Goal: Task Accomplishment & Management: Complete application form

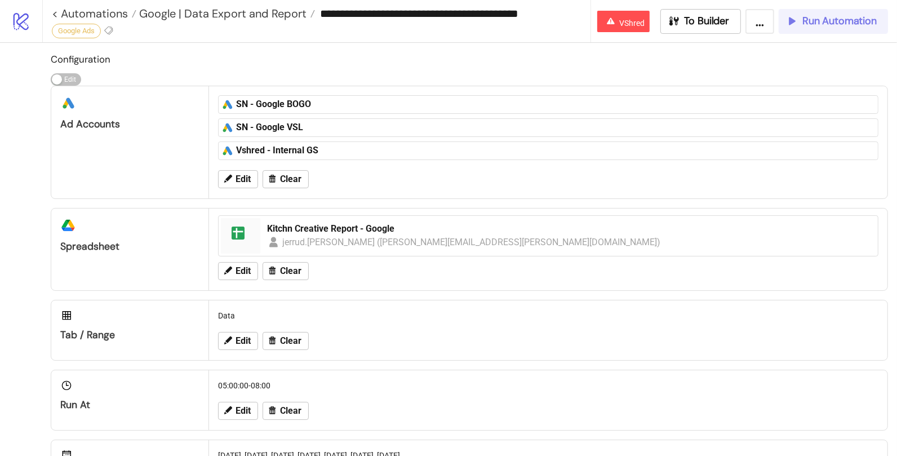
click at [845, 20] on span "Run Automation" at bounding box center [839, 21] width 74 height 13
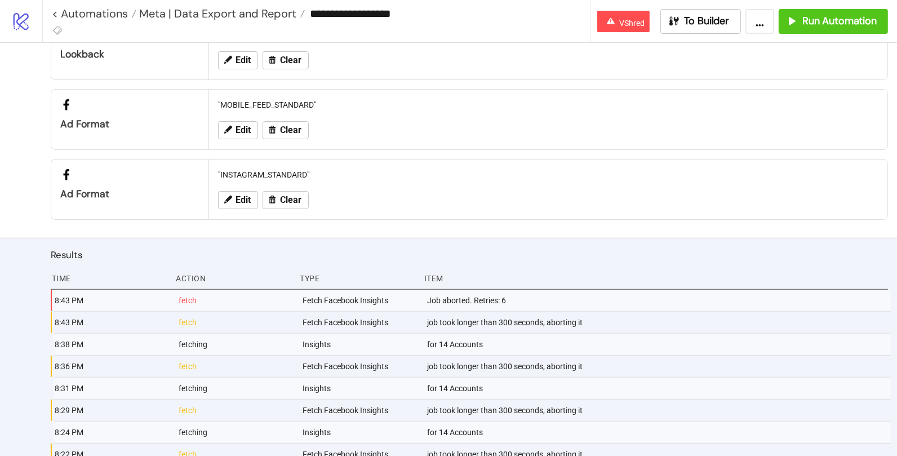
scroll to position [756, 0]
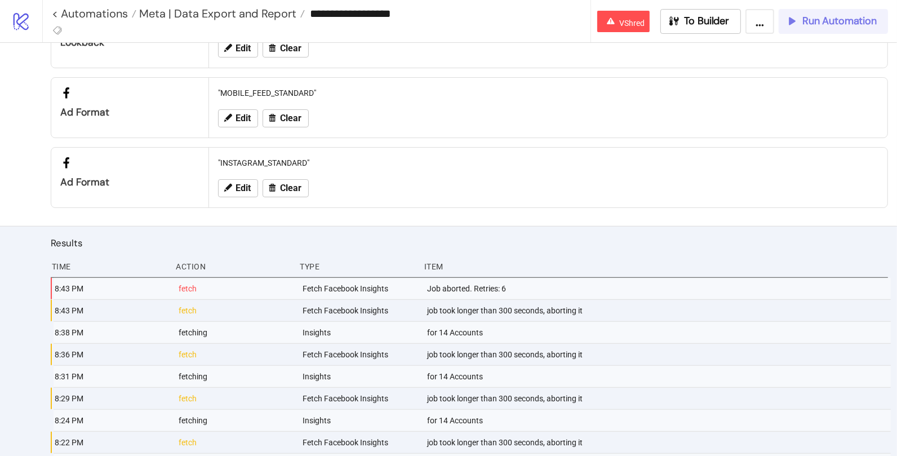
click at [832, 20] on span "Run Automation" at bounding box center [839, 21] width 74 height 13
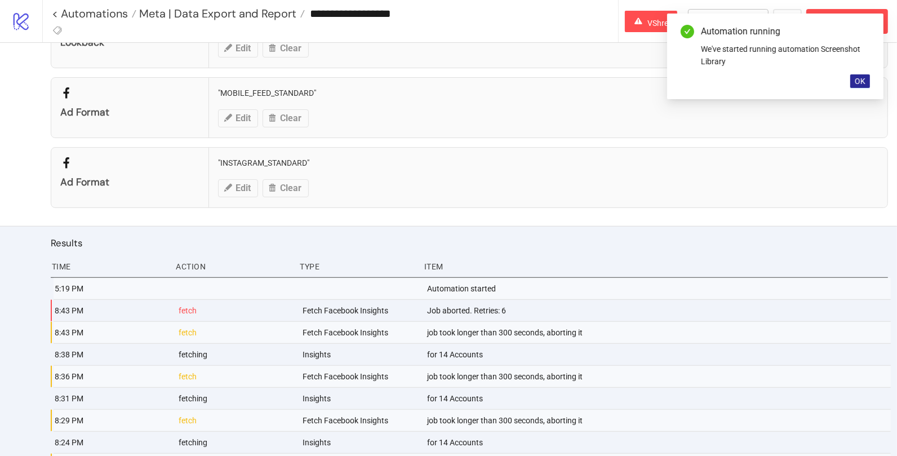
click at [866, 76] on button "OK" at bounding box center [860, 81] width 20 height 14
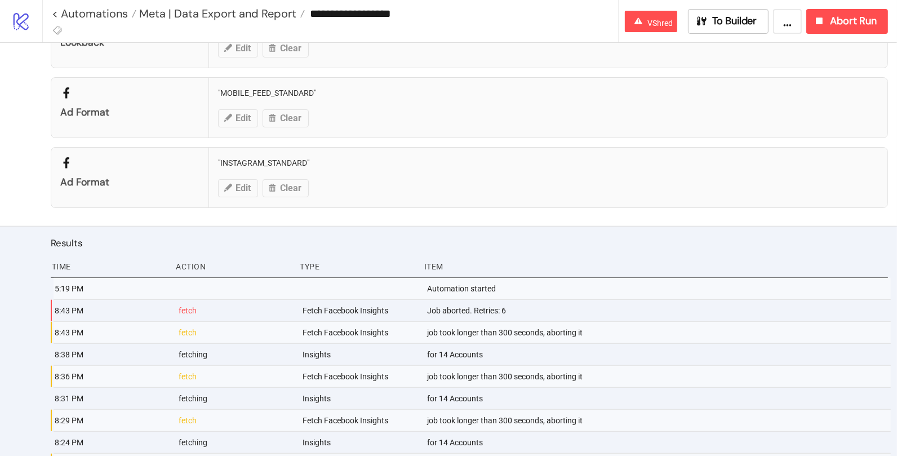
click at [866, 8] on div "**********" at bounding box center [469, 21] width 854 height 42
click at [864, 17] on span "Abort Run" at bounding box center [853, 21] width 47 height 13
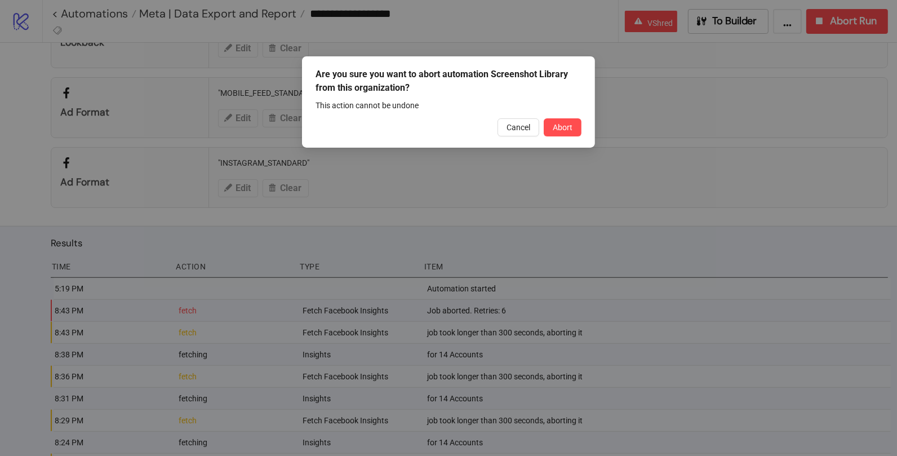
click at [565, 137] on div "Are you sure you want to abort automation Screenshot Library from this organiza…" at bounding box center [448, 101] width 293 height 91
click at [565, 135] on button "Abort" at bounding box center [562, 127] width 38 height 18
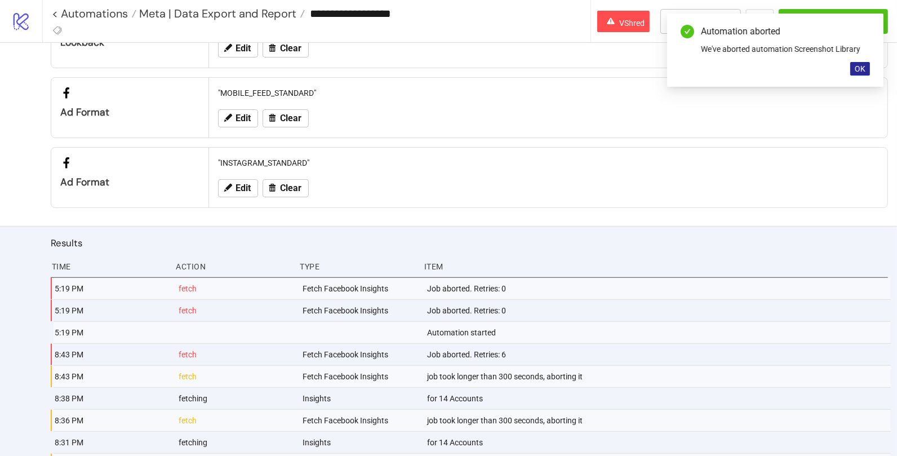
click at [859, 70] on span "OK" at bounding box center [859, 68] width 11 height 9
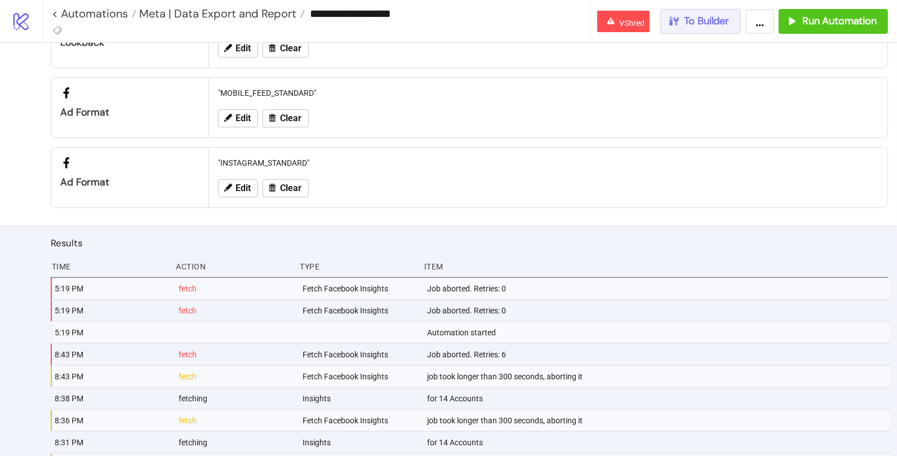
click at [721, 29] on button "To Builder" at bounding box center [700, 21] width 81 height 25
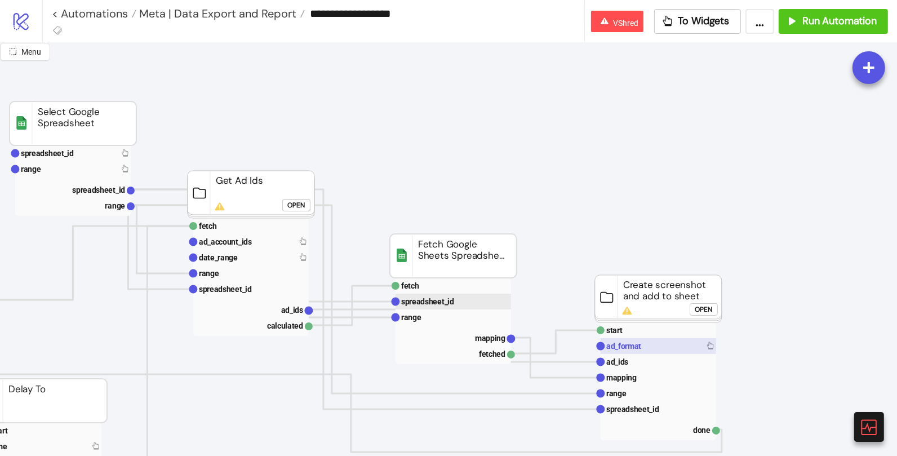
scroll to position [14, 179]
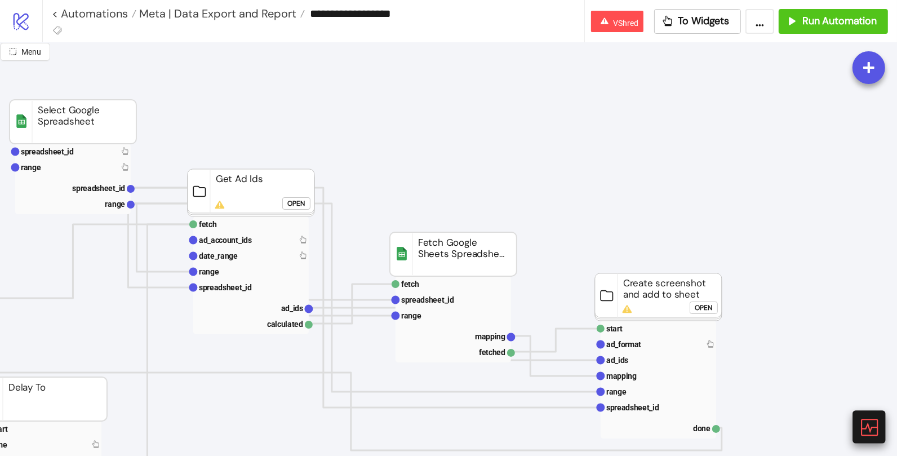
click at [876, 427] on icon at bounding box center [868, 426] width 17 height 17
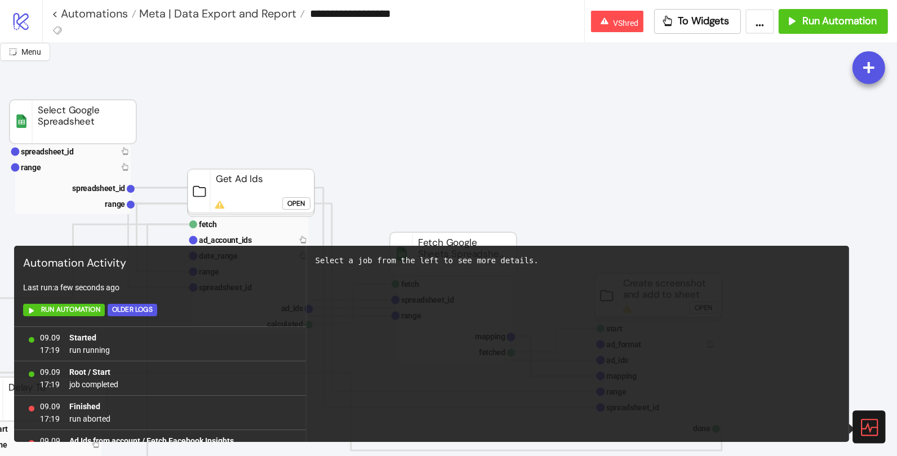
scroll to position [21, 0]
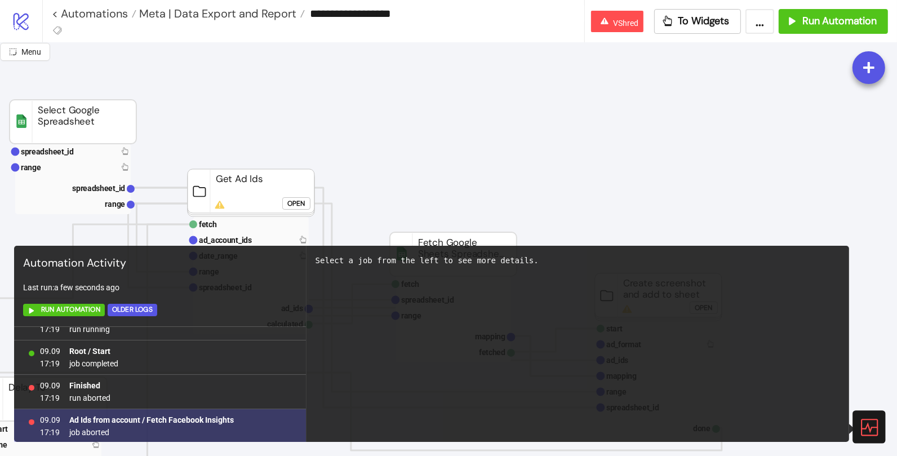
click at [135, 420] on b "Ad Ids from account / Fetch Facebook Insights" at bounding box center [151, 419] width 164 height 9
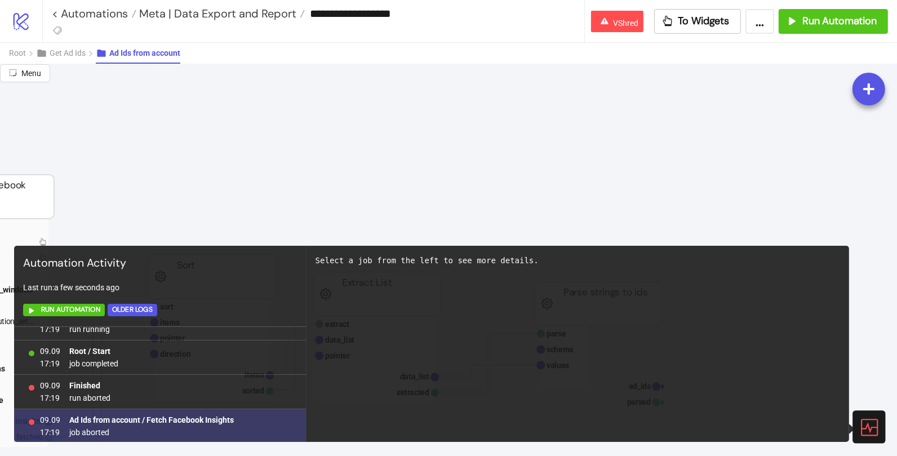
click at [212, 420] on b "Ad Ids from account / Fetch Facebook Insights" at bounding box center [151, 419] width 164 height 9
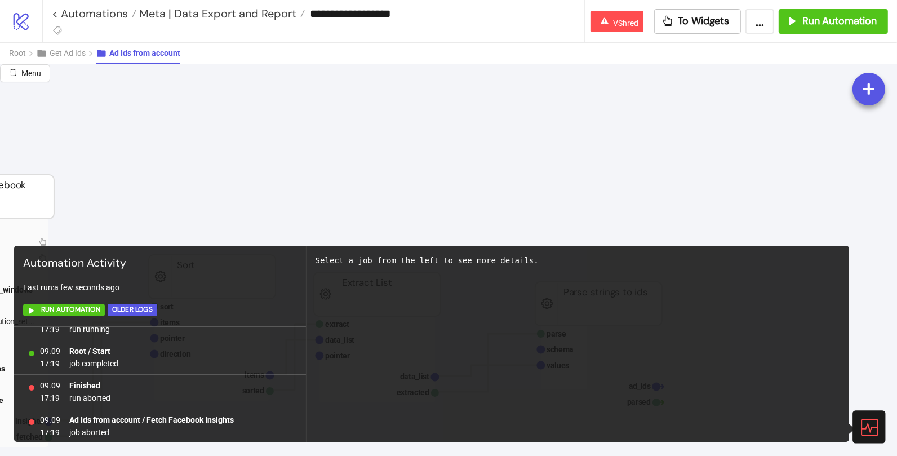
click at [858, 417] on div at bounding box center [868, 426] width 33 height 33
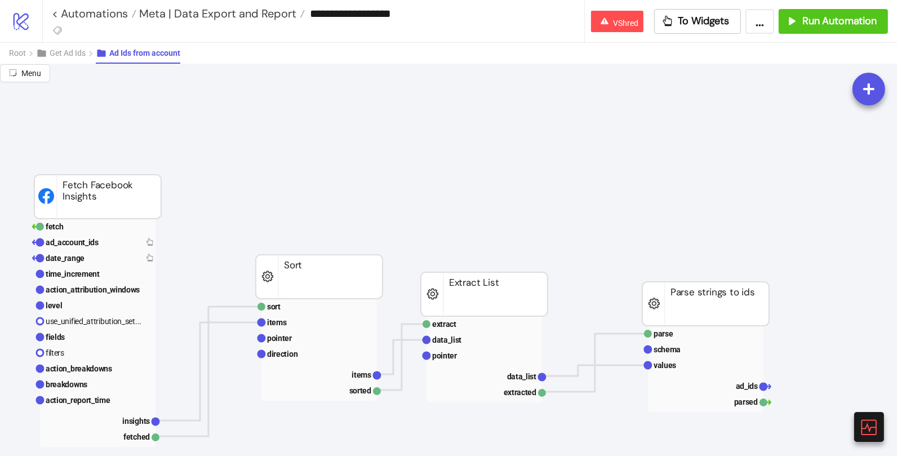
scroll to position [14, 0]
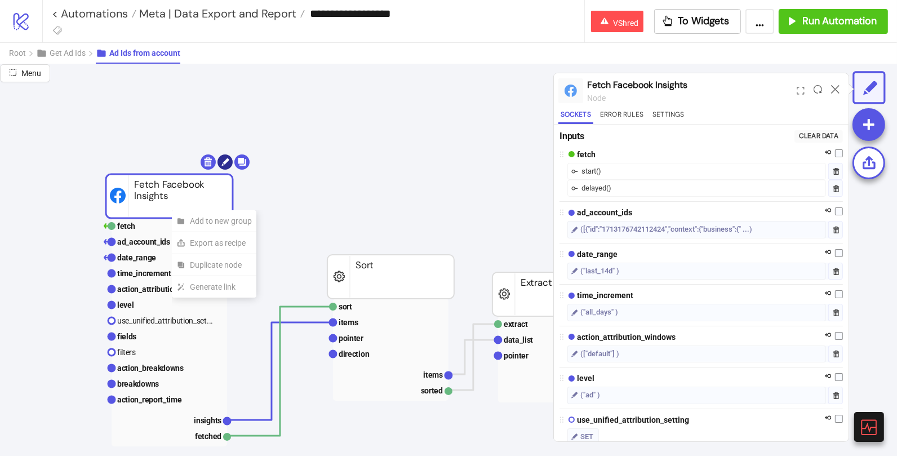
click at [225, 160] on icon at bounding box center [224, 162] width 7 height 8
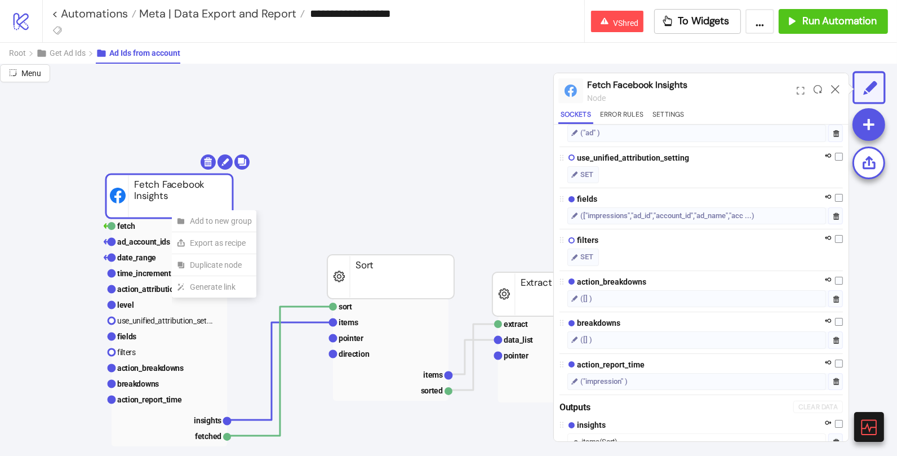
scroll to position [308, 0]
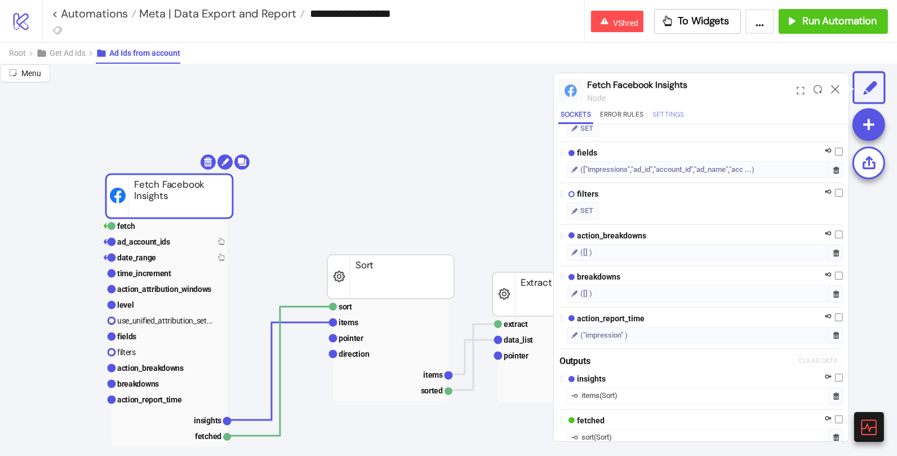
click at [659, 121] on button "Settings" at bounding box center [668, 116] width 37 height 15
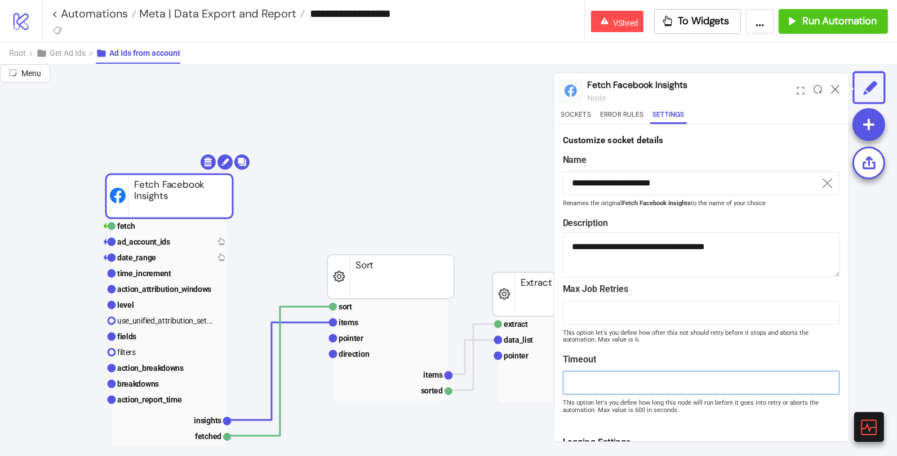
click at [575, 380] on input "***" at bounding box center [701, 383] width 277 height 24
type input "*"
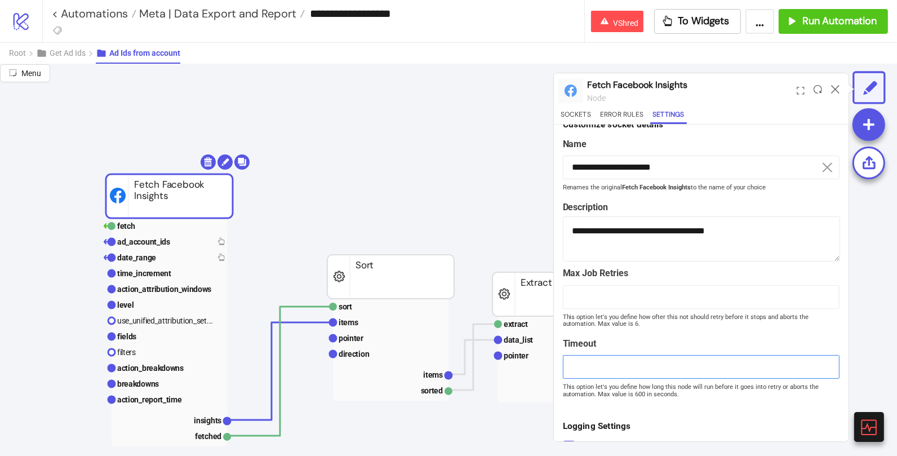
scroll to position [103, 0]
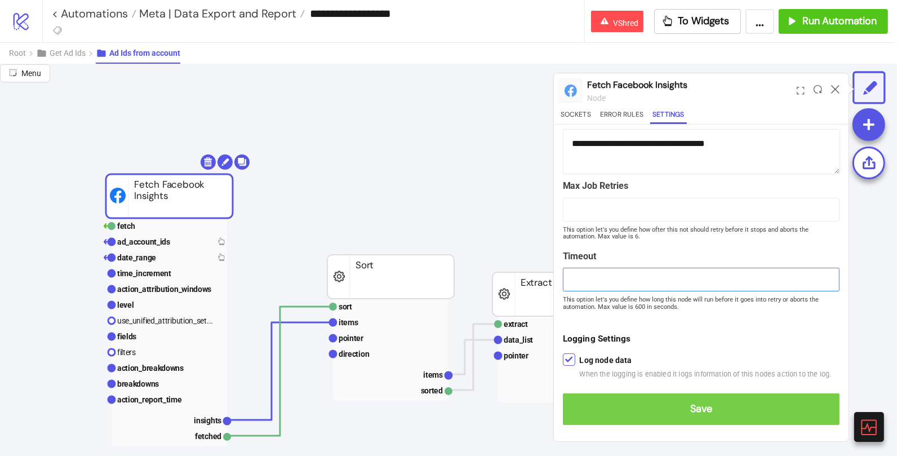
type input "***"
click at [706, 409] on span "Save" at bounding box center [701, 408] width 258 height 13
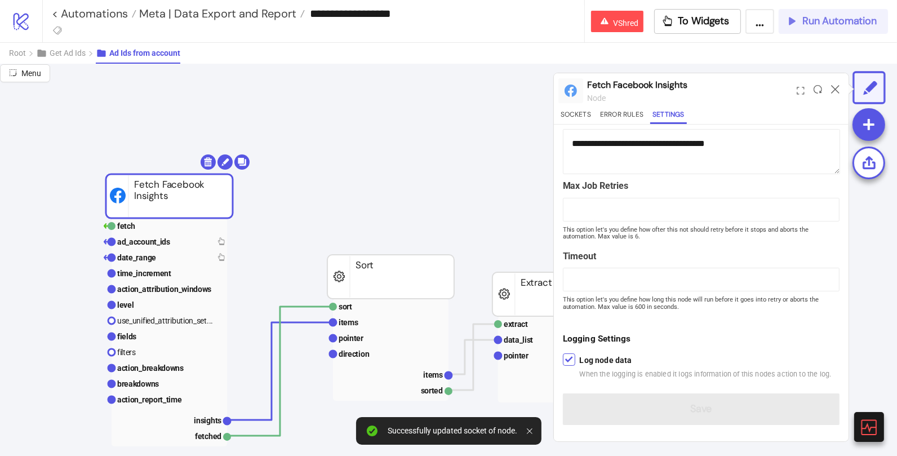
click at [831, 29] on button "Run Automation" at bounding box center [832, 21] width 109 height 25
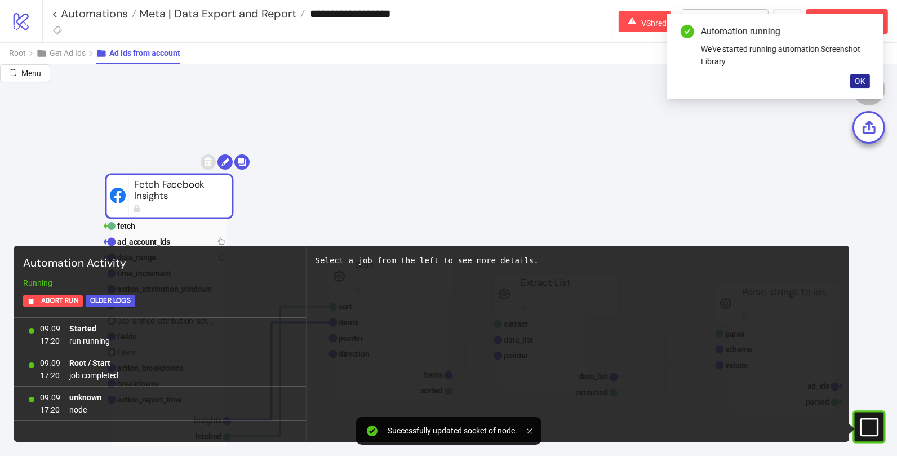
click at [858, 84] on span "OK" at bounding box center [859, 81] width 11 height 9
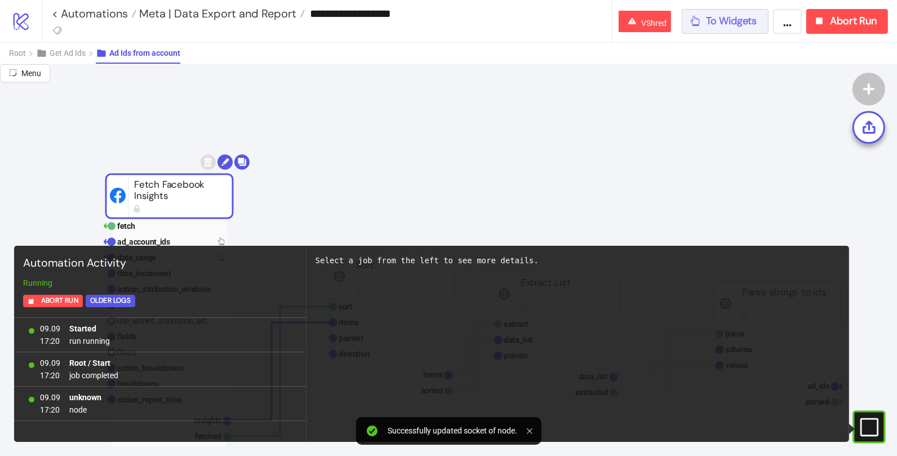
click at [702, 33] on button "To Widgets" at bounding box center [724, 21] width 87 height 25
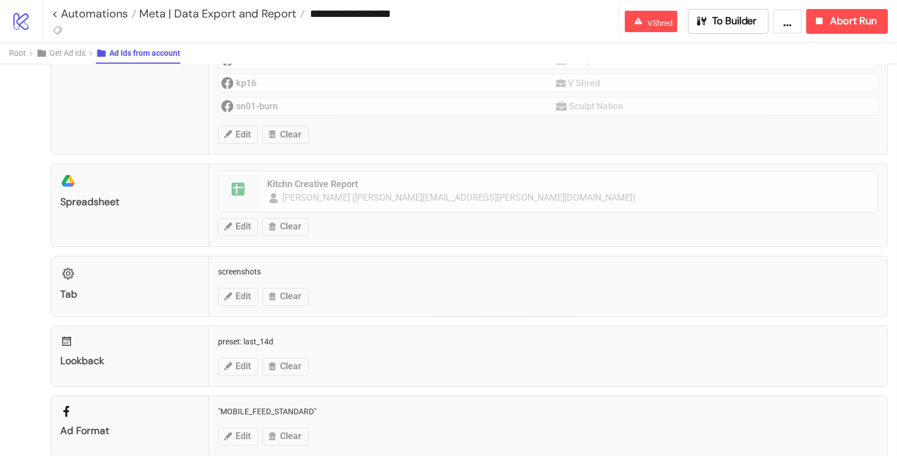
scroll to position [466, 0]
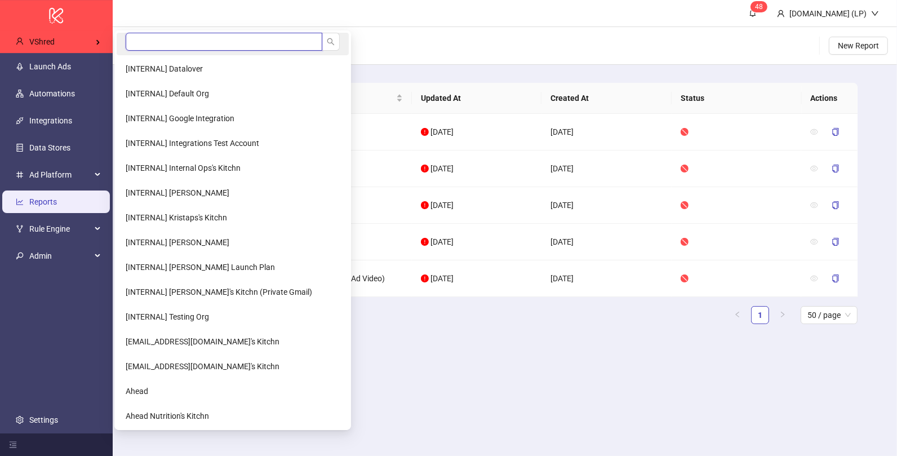
click at [171, 43] on input "search" at bounding box center [224, 42] width 197 height 18
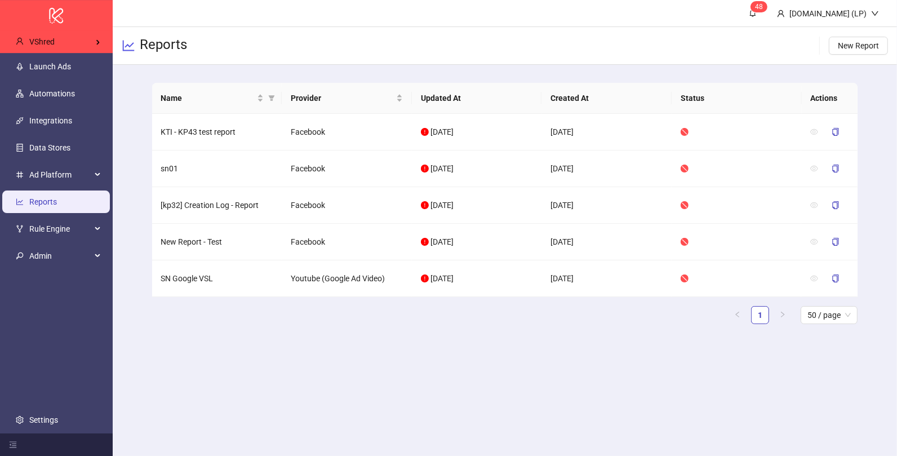
click at [572, 417] on main "4 8 Kitchn.io (LP) Reports New Report Name Provider Updated At Created At Statu…" at bounding box center [505, 228] width 784 height 456
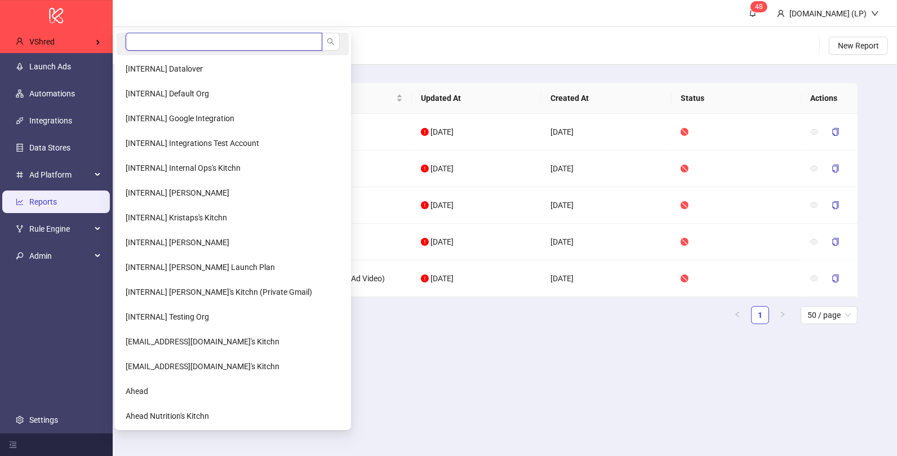
click at [139, 42] on input "search" at bounding box center [224, 42] width 197 height 18
type input "*****"
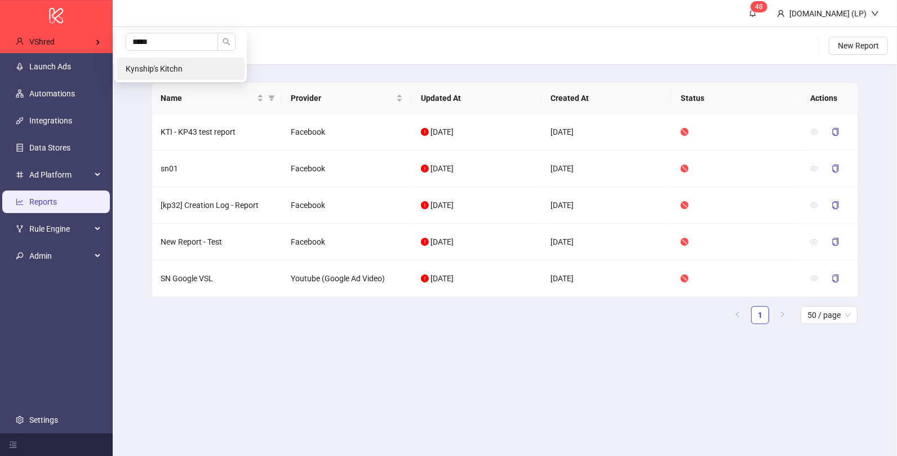
click at [174, 68] on span "Kynship's Kitchn" at bounding box center [154, 68] width 57 height 9
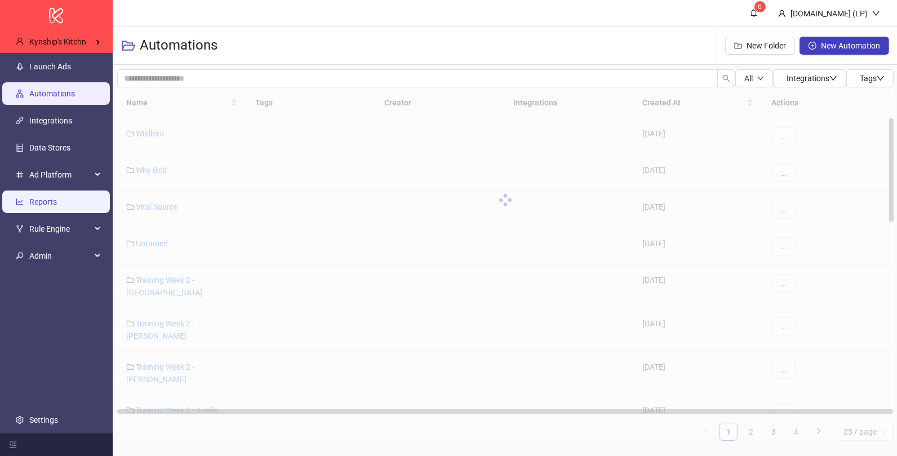
click at [57, 206] on link "Reports" at bounding box center [43, 201] width 28 height 9
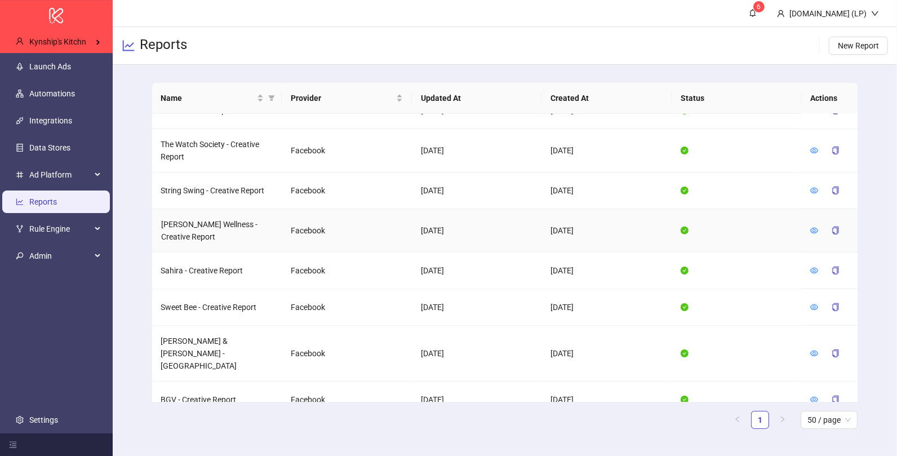
scroll to position [895, 0]
click at [815, 225] on icon "eye" at bounding box center [814, 229] width 8 height 8
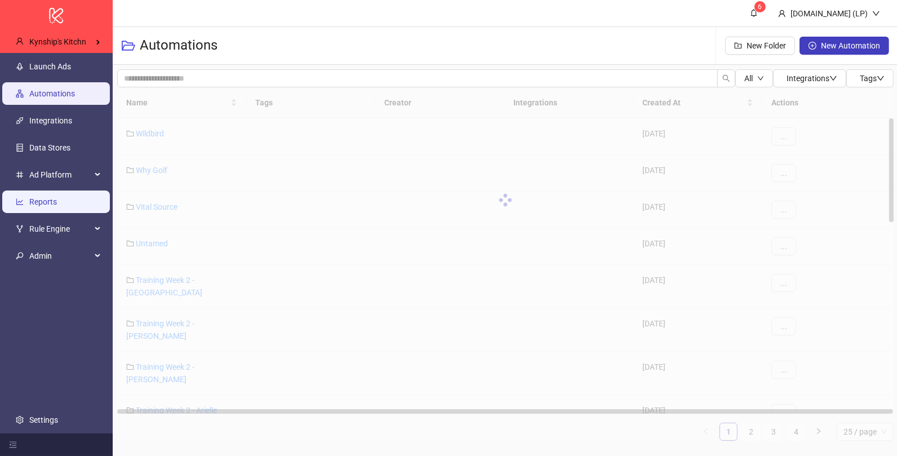
click at [57, 200] on link "Reports" at bounding box center [43, 201] width 28 height 9
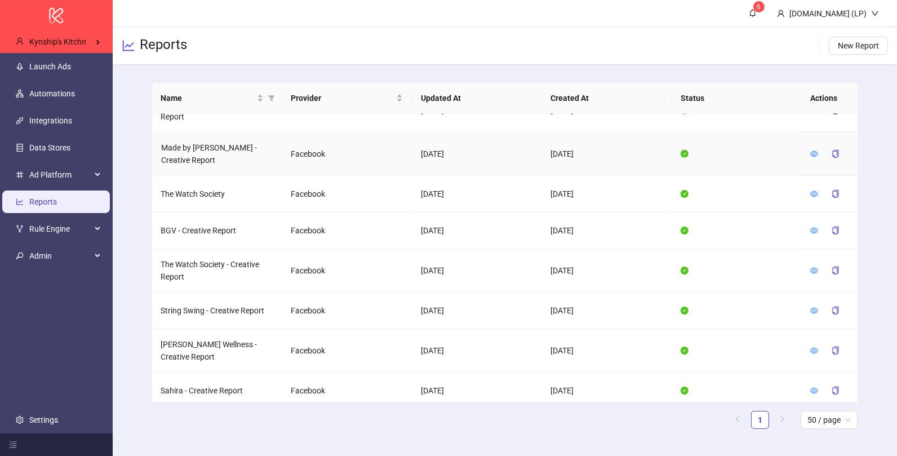
scroll to position [775, 0]
click at [816, 346] on icon "eye" at bounding box center [814, 350] width 8 height 8
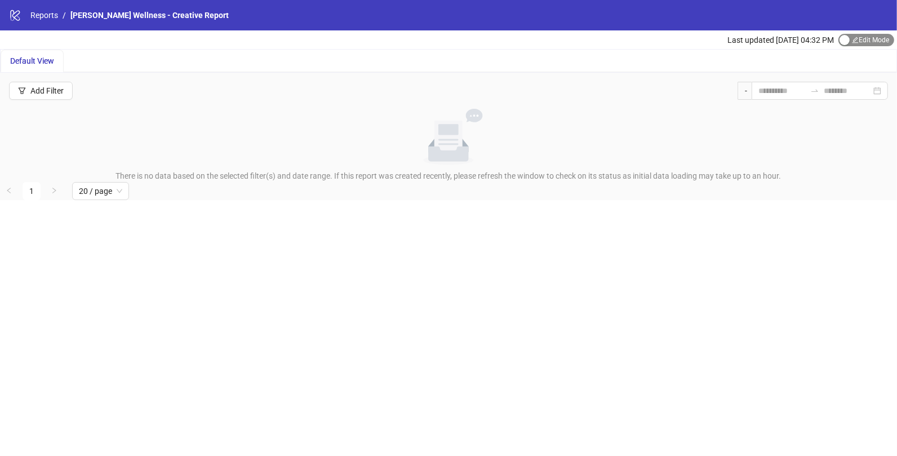
click at [855, 35] on span "Edit Mode Edit Mode" at bounding box center [866, 40] width 56 height 12
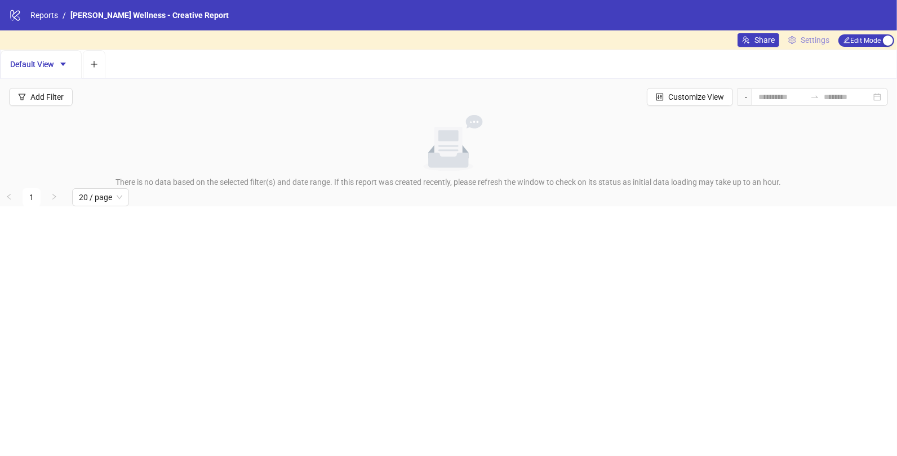
click at [826, 43] on span "Settings" at bounding box center [814, 40] width 29 height 12
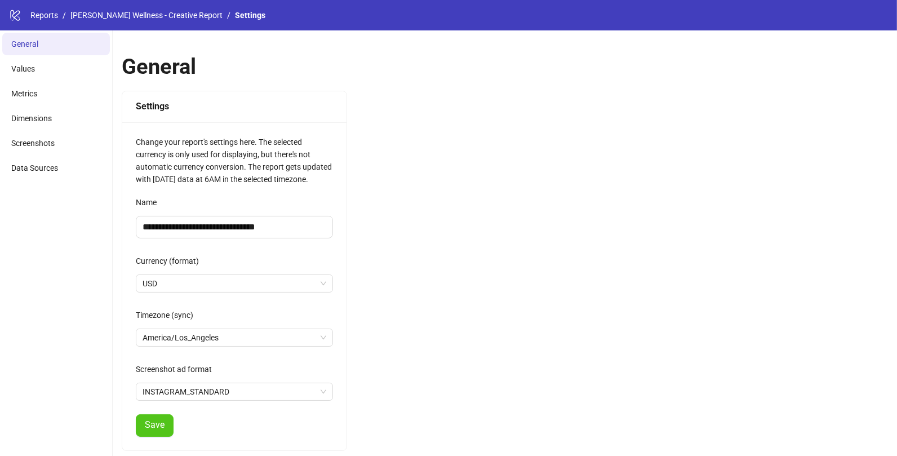
scroll to position [148, 0]
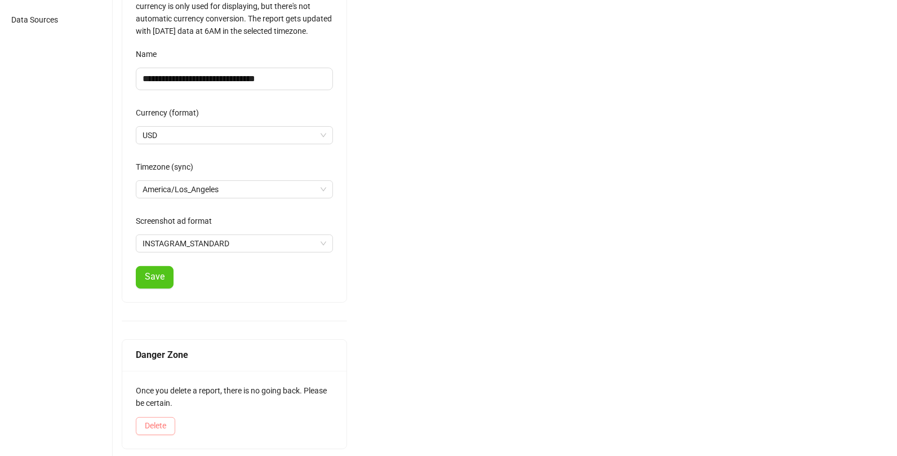
click at [161, 422] on span "Delete" at bounding box center [155, 425] width 21 height 9
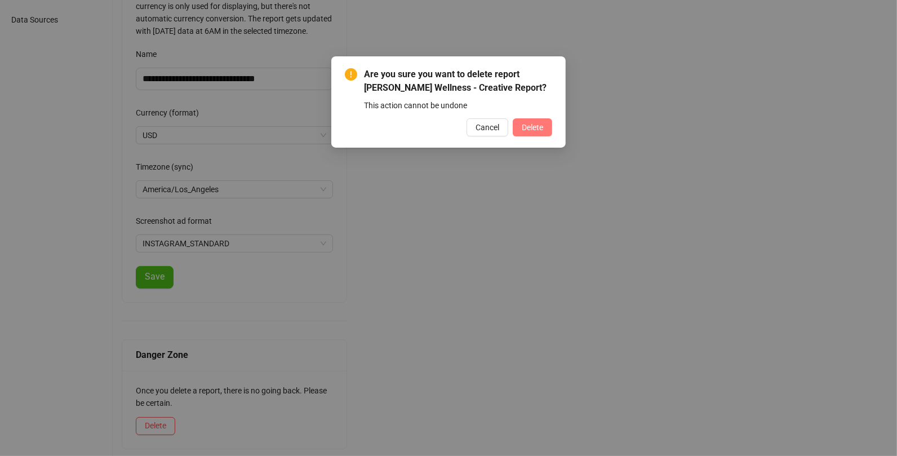
click at [527, 123] on span "Delete" at bounding box center [531, 127] width 21 height 9
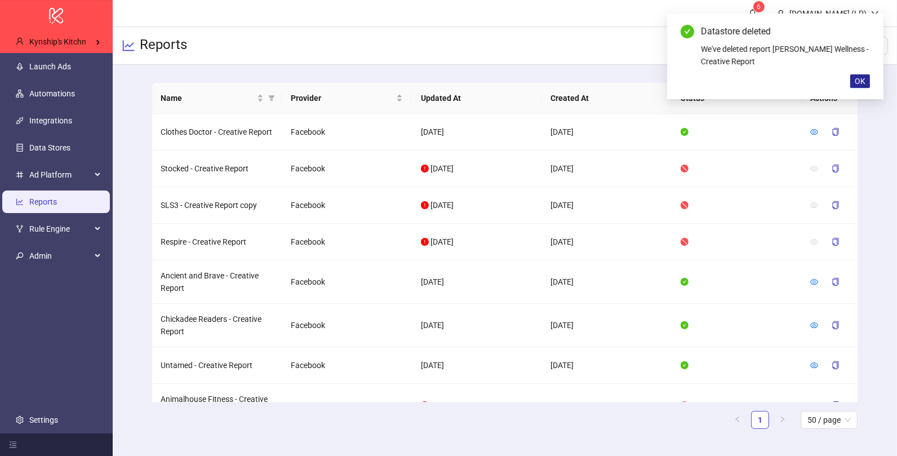
click at [855, 79] on span "OK" at bounding box center [859, 81] width 11 height 9
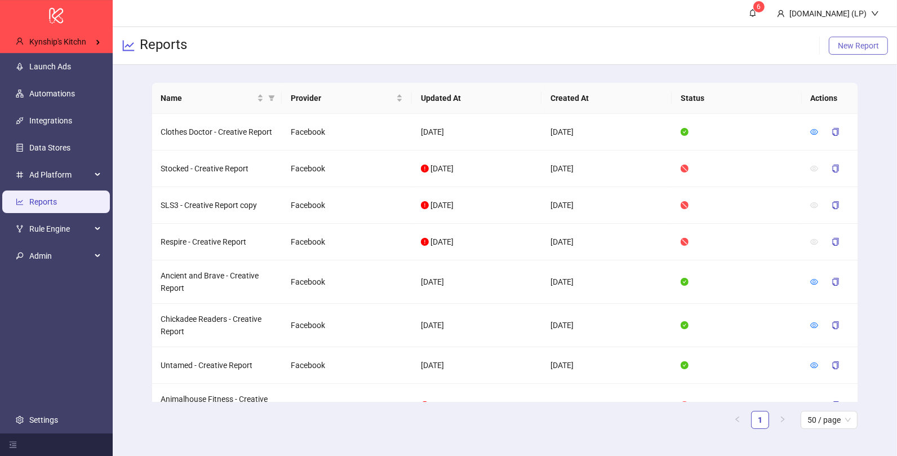
click at [873, 47] on span "New Report" at bounding box center [857, 45] width 41 height 9
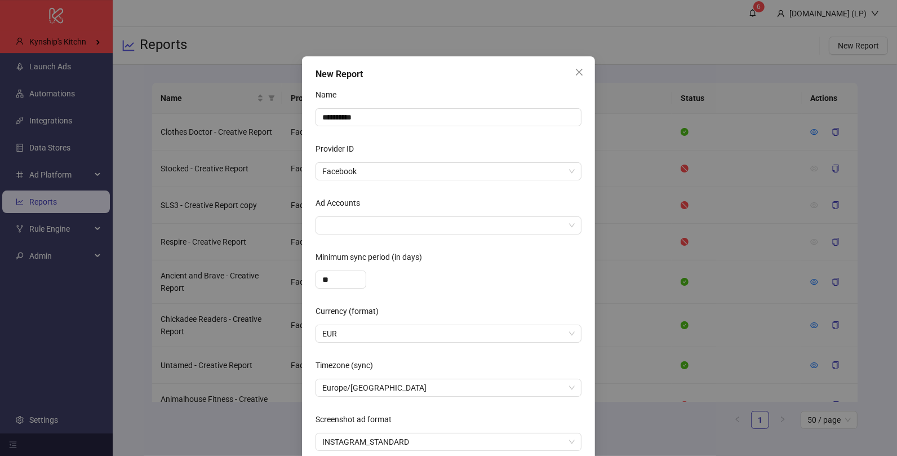
click at [386, 214] on div "Ad Accounts" at bounding box center [448, 205] width 266 height 23
click at [374, 224] on div at bounding box center [442, 225] width 249 height 16
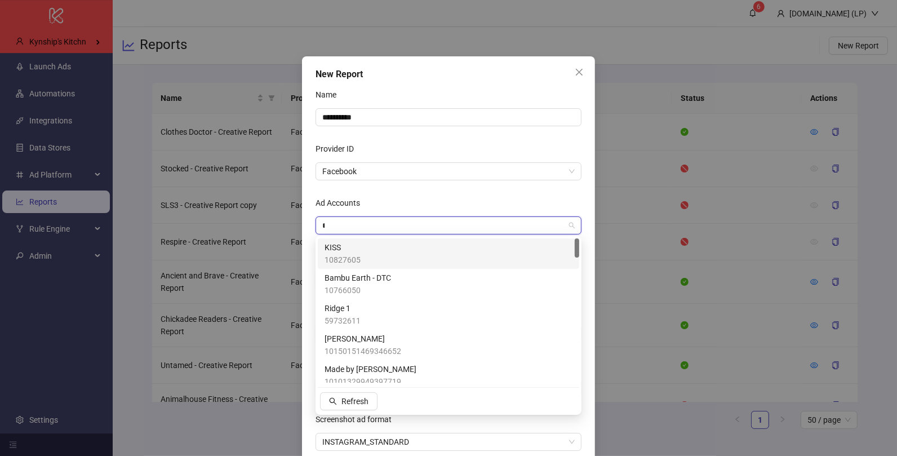
type input "**"
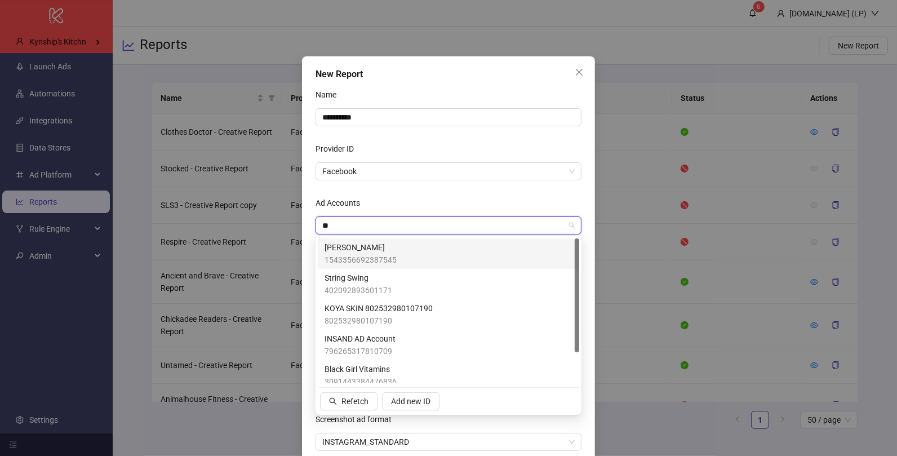
click at [367, 248] on span "Inessa" at bounding box center [360, 247] width 72 height 12
click at [417, 209] on div "Ad Accounts" at bounding box center [448, 205] width 266 height 23
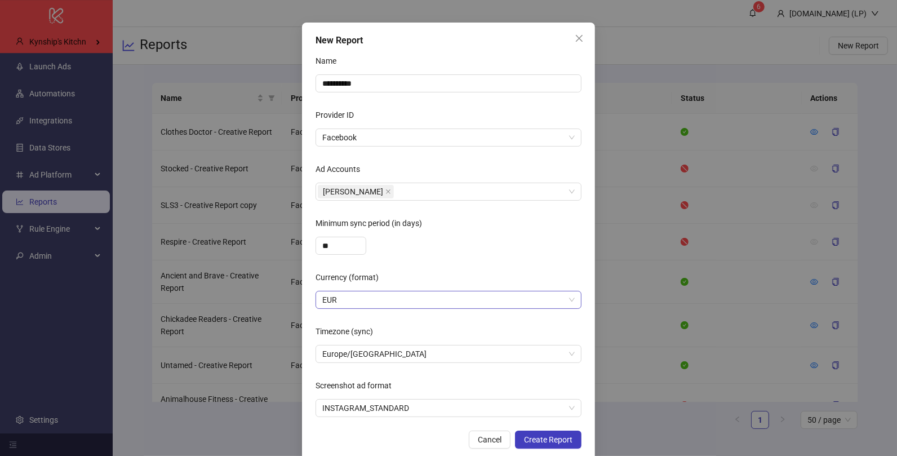
scroll to position [51, 0]
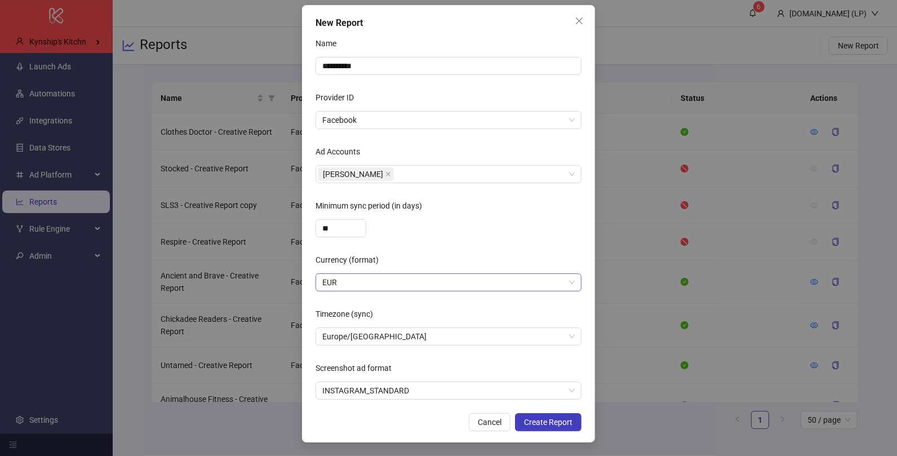
click at [359, 284] on span "EUR" at bounding box center [448, 282] width 252 height 17
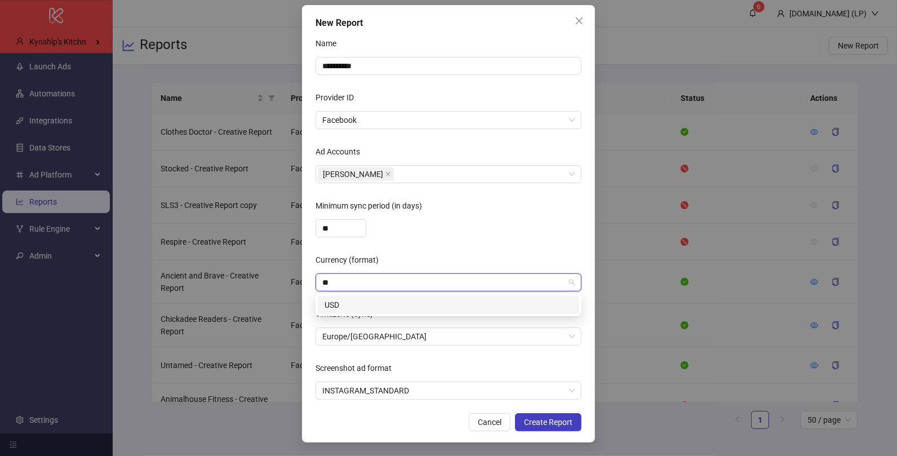
type input "***"
click at [354, 303] on div "USD" at bounding box center [448, 304] width 248 height 12
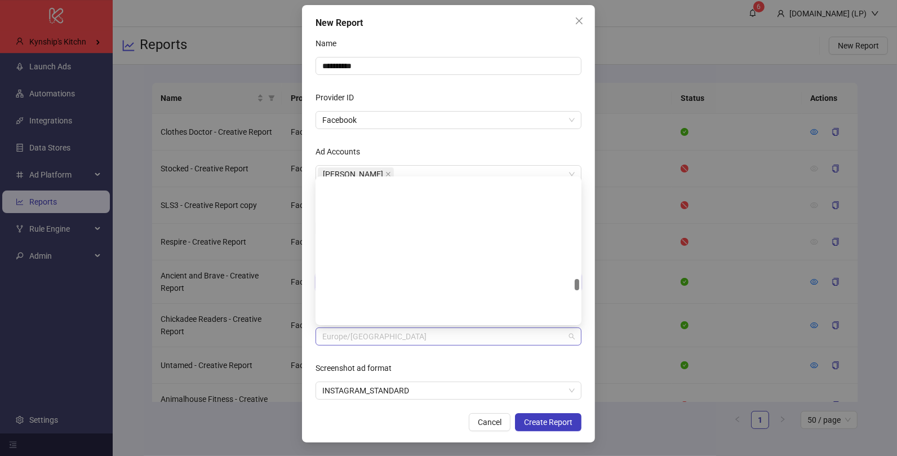
click at [453, 344] on span "Europe/Berlin" at bounding box center [448, 336] width 252 height 17
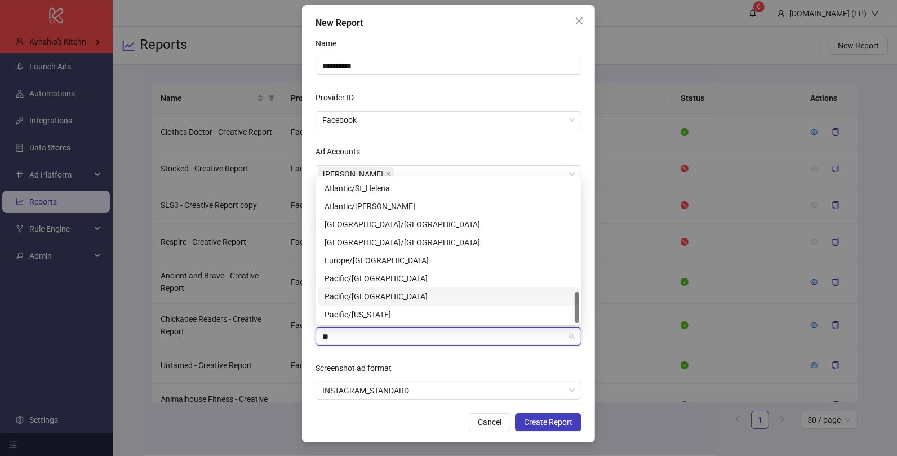
type input "*"
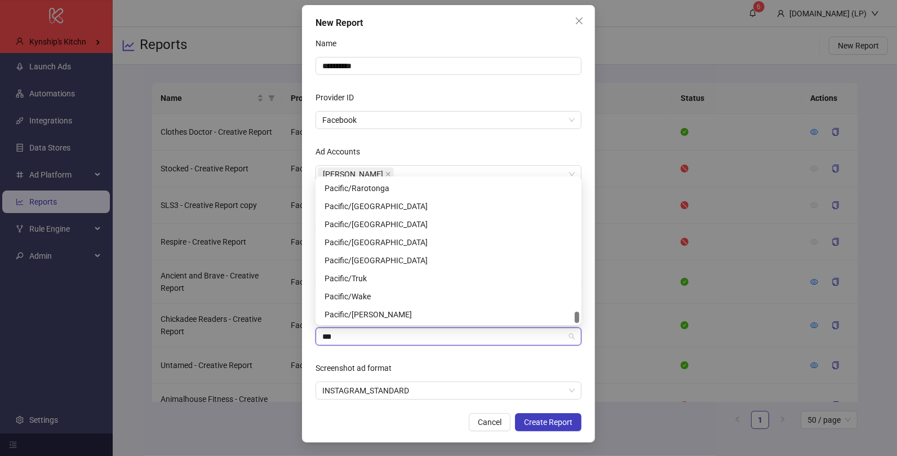
scroll to position [0, 0]
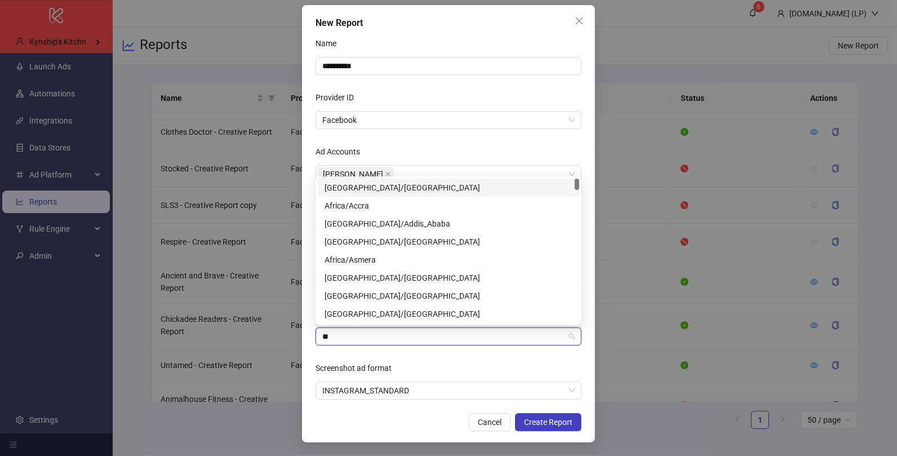
type input "*"
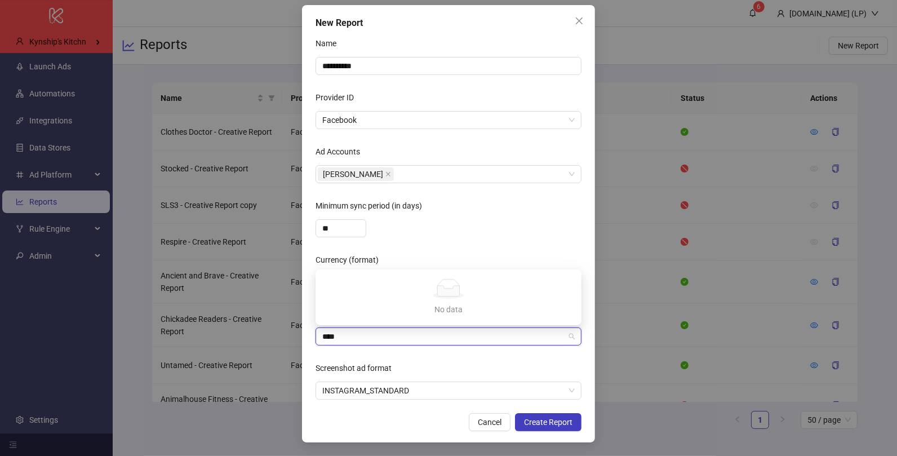
type input "***"
click at [423, 318] on div "America/Los_Angeles" at bounding box center [448, 313] width 248 height 12
click at [525, 422] on span "Create Report" at bounding box center [548, 421] width 48 height 9
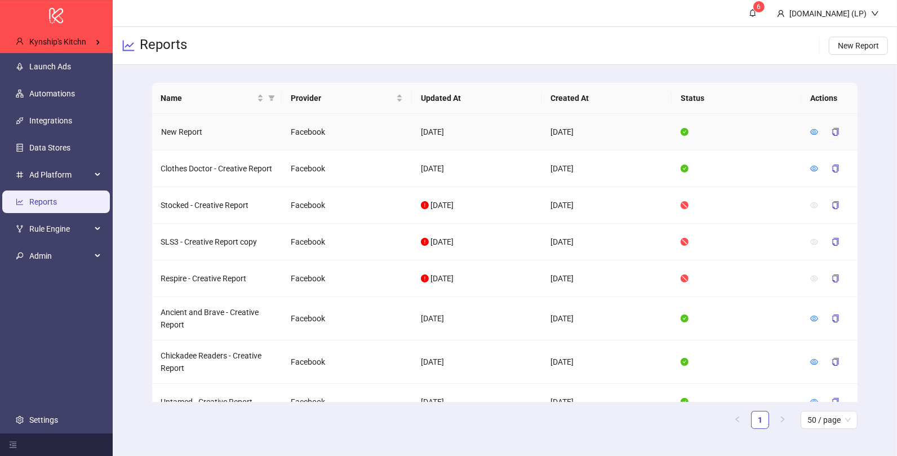
click at [810, 136] on div at bounding box center [814, 132] width 8 height 12
click at [810, 133] on icon "eye" at bounding box center [814, 132] width 8 height 8
